Goal: Task Accomplishment & Management: Use online tool/utility

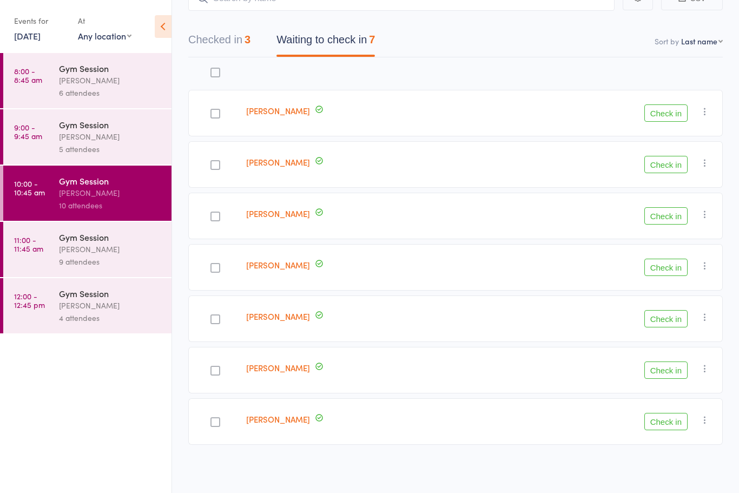
click at [661, 115] on button "Check in" at bounding box center [666, 112] width 43 height 17
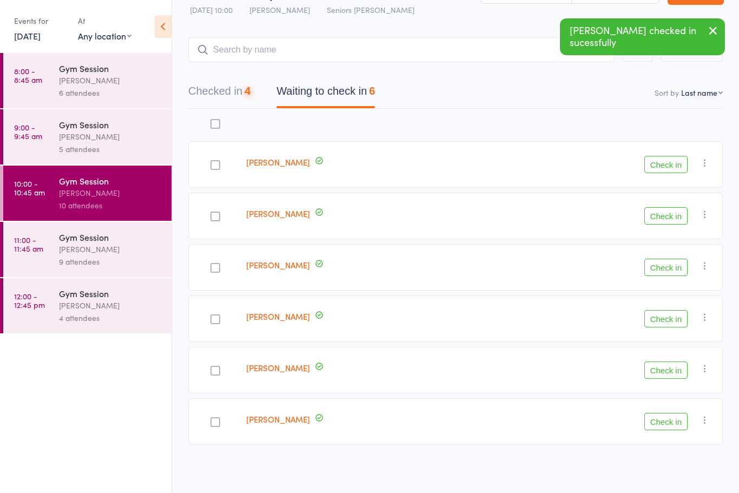
scroll to position [34, 0]
click at [666, 270] on button "Check in" at bounding box center [666, 267] width 43 height 17
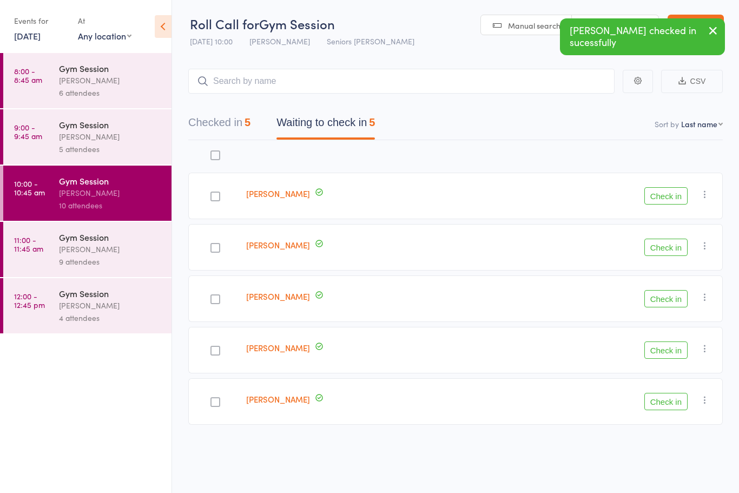
click at [667, 348] on button "Check in" at bounding box center [666, 350] width 43 height 17
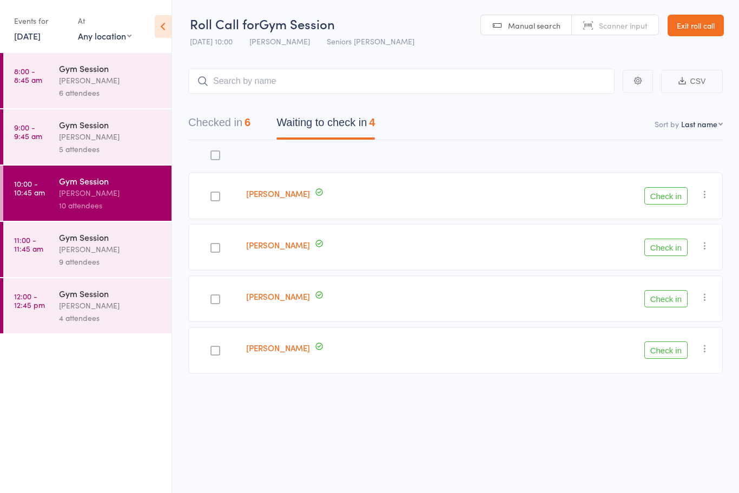
click at [669, 351] on button "Check in" at bounding box center [666, 350] width 43 height 17
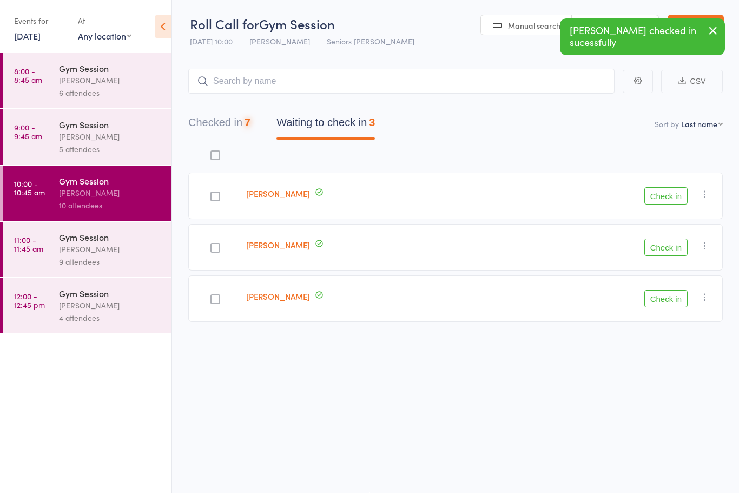
click at [672, 290] on button "Check in" at bounding box center [666, 298] width 43 height 17
click at [659, 245] on button "Check in" at bounding box center [666, 247] width 43 height 17
click at [667, 189] on button "Check in" at bounding box center [666, 195] width 43 height 17
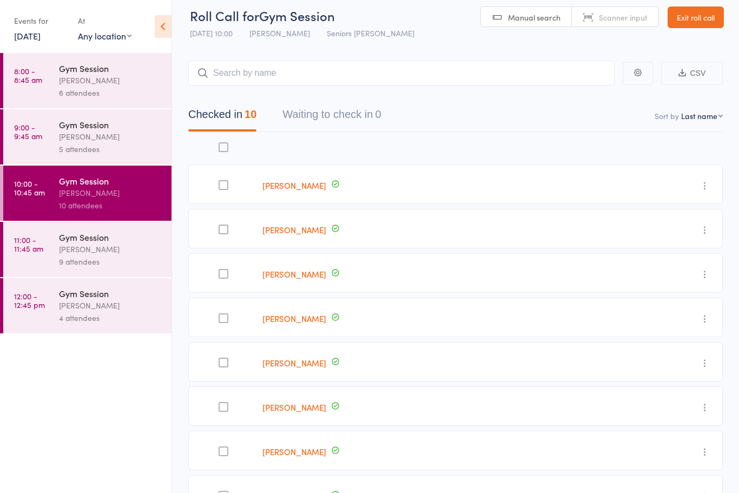
scroll to position [11, 0]
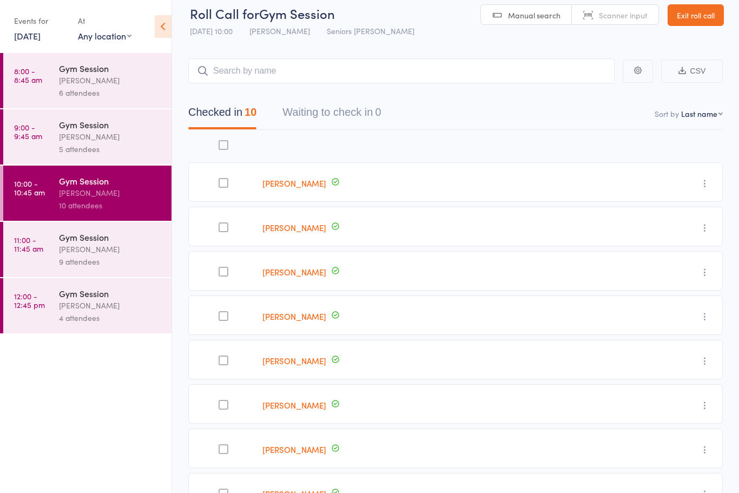
click at [101, 243] on div "Gym Session" at bounding box center [110, 237] width 103 height 12
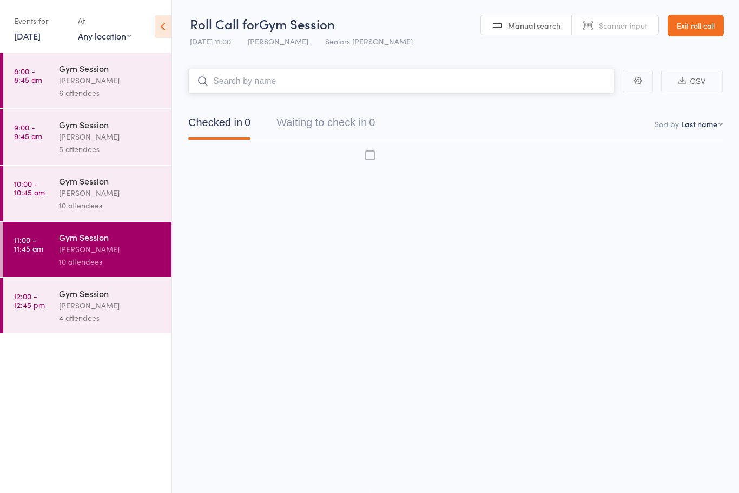
scroll to position [8, 0]
click at [100, 312] on div "[PERSON_NAME]" at bounding box center [110, 305] width 103 height 12
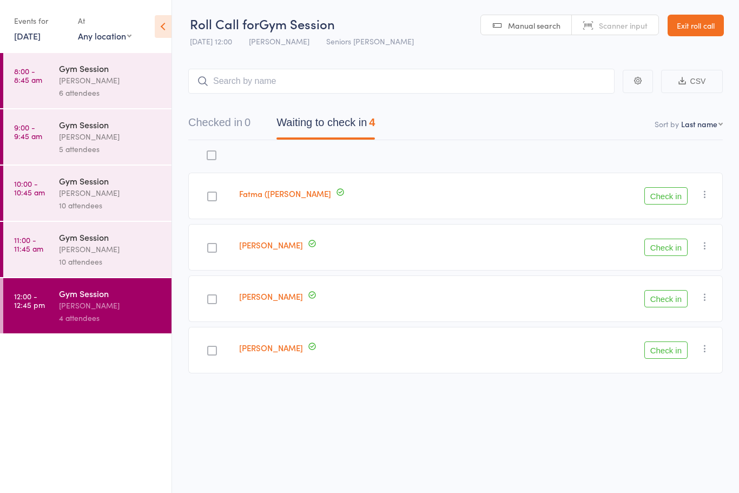
click at [109, 250] on div "[PERSON_NAME]" at bounding box center [110, 249] width 103 height 12
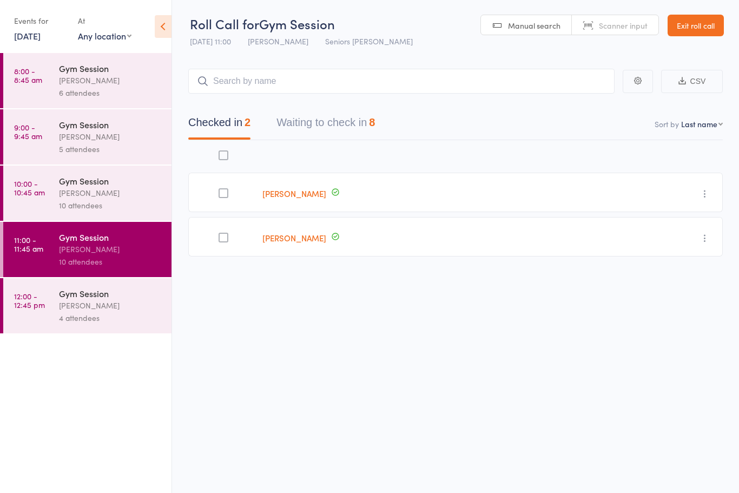
click at [107, 187] on div "Gym Session" at bounding box center [110, 181] width 103 height 12
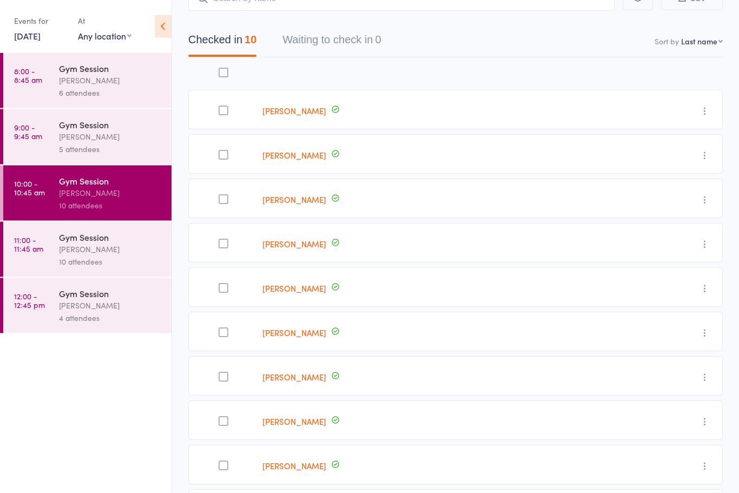
click at [39, 246] on time "11:00 - 11:45 am" at bounding box center [28, 243] width 29 height 17
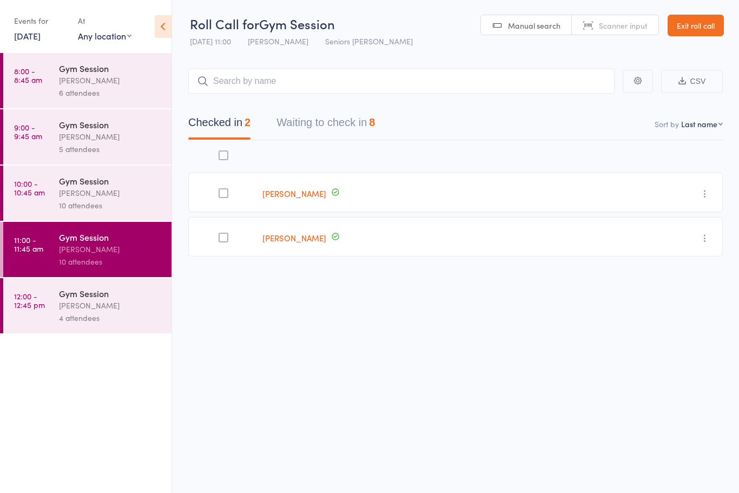
click at [306, 113] on button "Waiting to check in 8" at bounding box center [326, 125] width 99 height 29
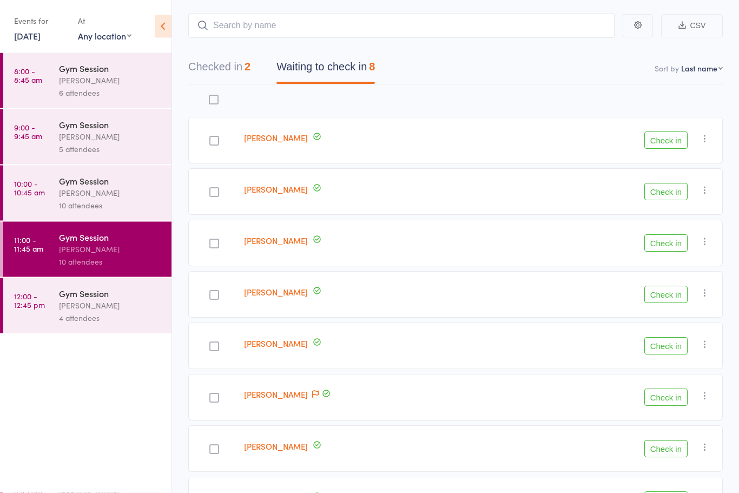
scroll to position [100, 0]
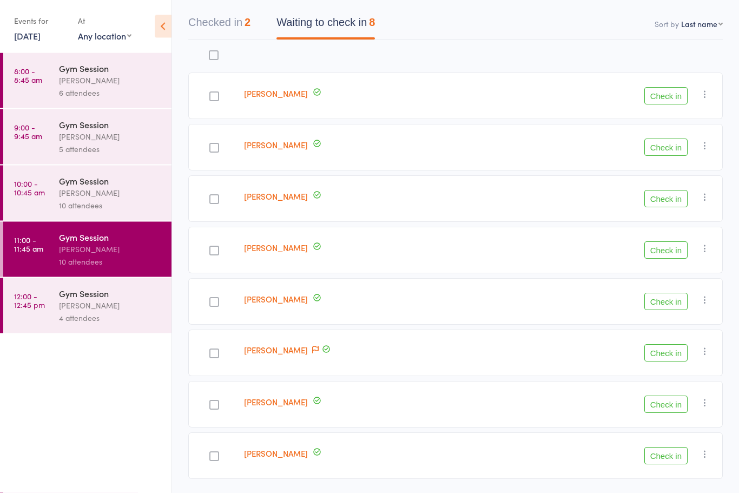
click at [214, 103] on label at bounding box center [214, 97] width 10 height 11
click at [212, 94] on input "checkbox" at bounding box center [212, 94] width 0 height 0
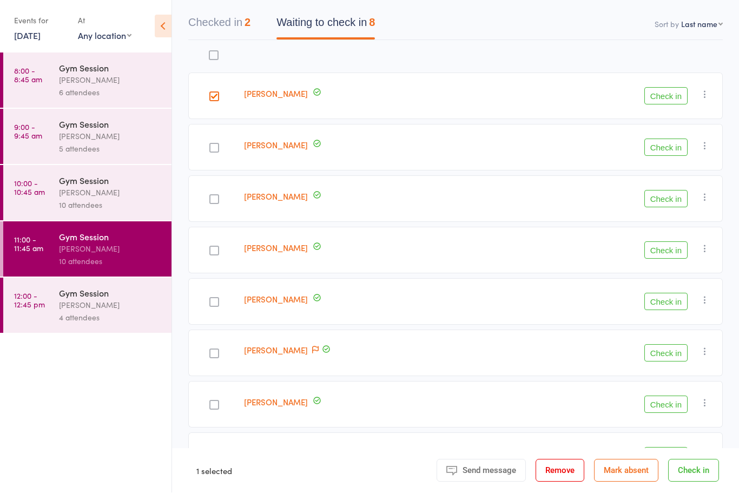
click at [672, 96] on button "Check in" at bounding box center [666, 96] width 43 height 17
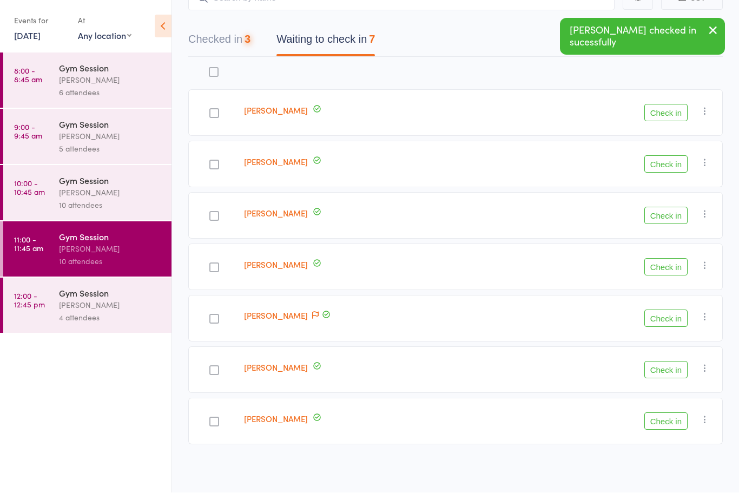
scroll to position [49, 0]
